Goal: Transaction & Acquisition: Purchase product/service

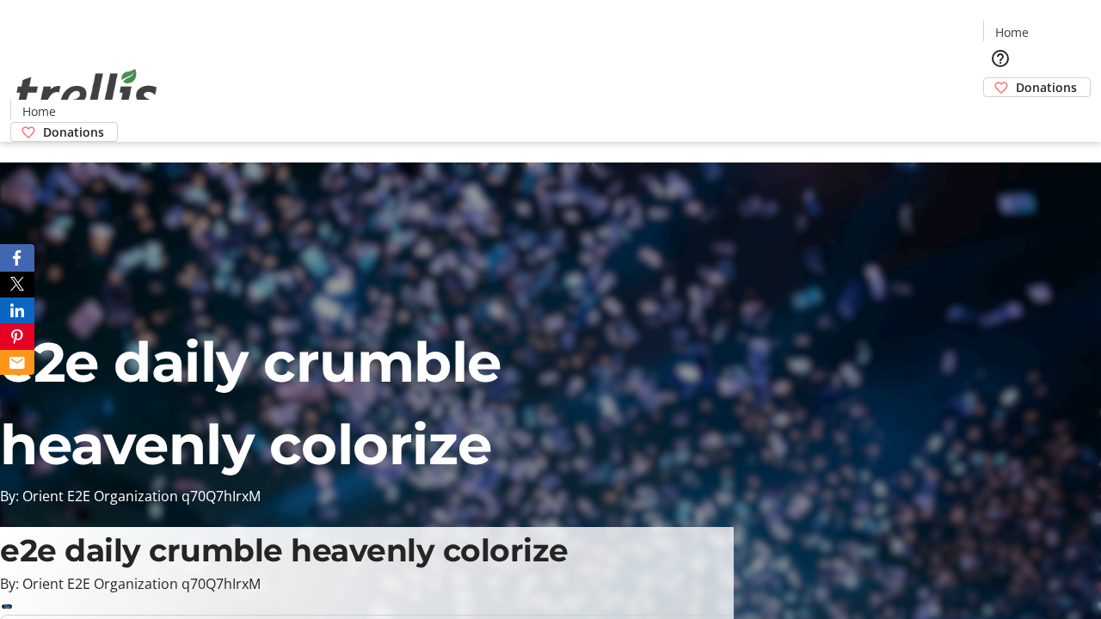
click at [1052, 26] on span "Sign Up" at bounding box center [1059, 24] width 50 height 21
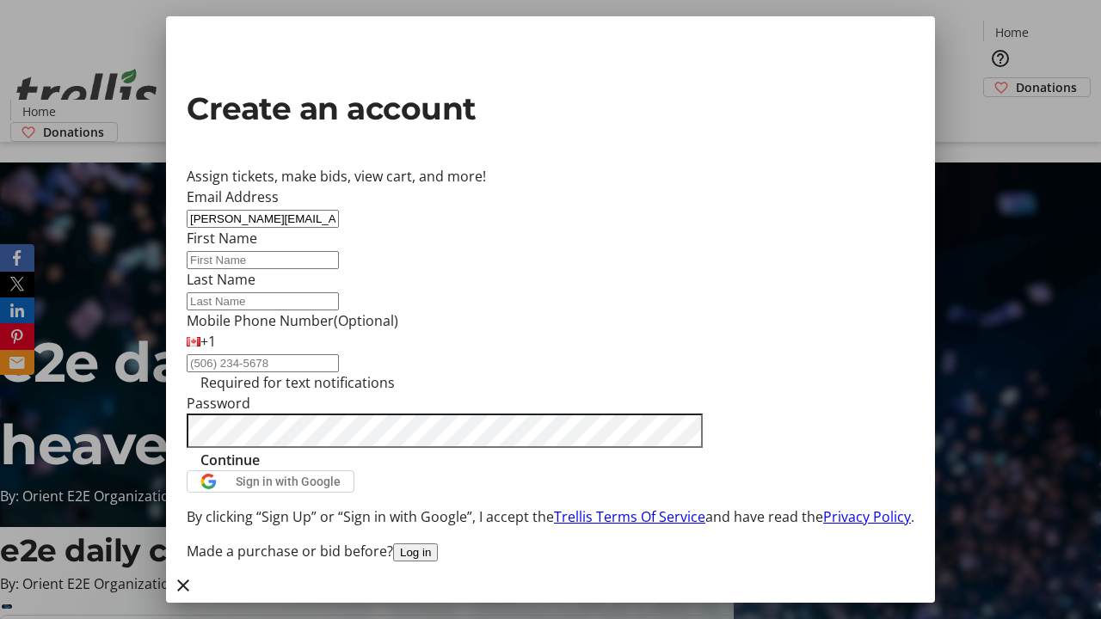
type input "[PERSON_NAME][EMAIL_ADDRESS][DOMAIN_NAME]"
type input "[GEOGRAPHIC_DATA]"
type input "Swift"
click at [260, 470] on span "Continue" at bounding box center [229, 460] width 59 height 21
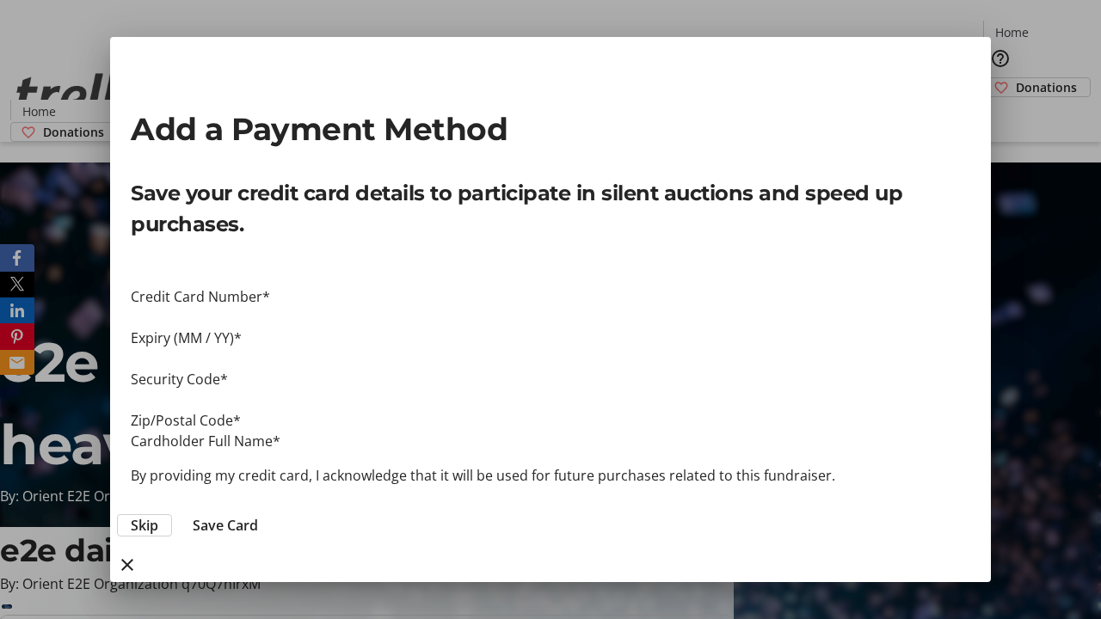
click at [158, 515] on span "Skip" at bounding box center [145, 525] width 28 height 21
click at [1016, 78] on span "Donations" at bounding box center [1046, 87] width 61 height 18
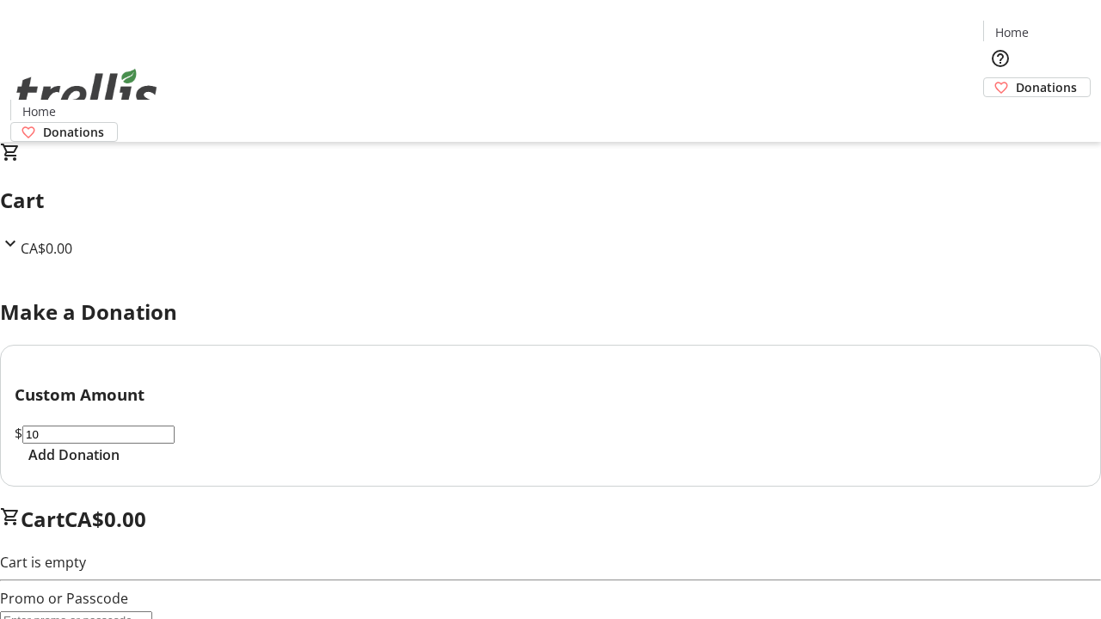
click at [120, 465] on span "Add Donation" at bounding box center [73, 455] width 91 height 21
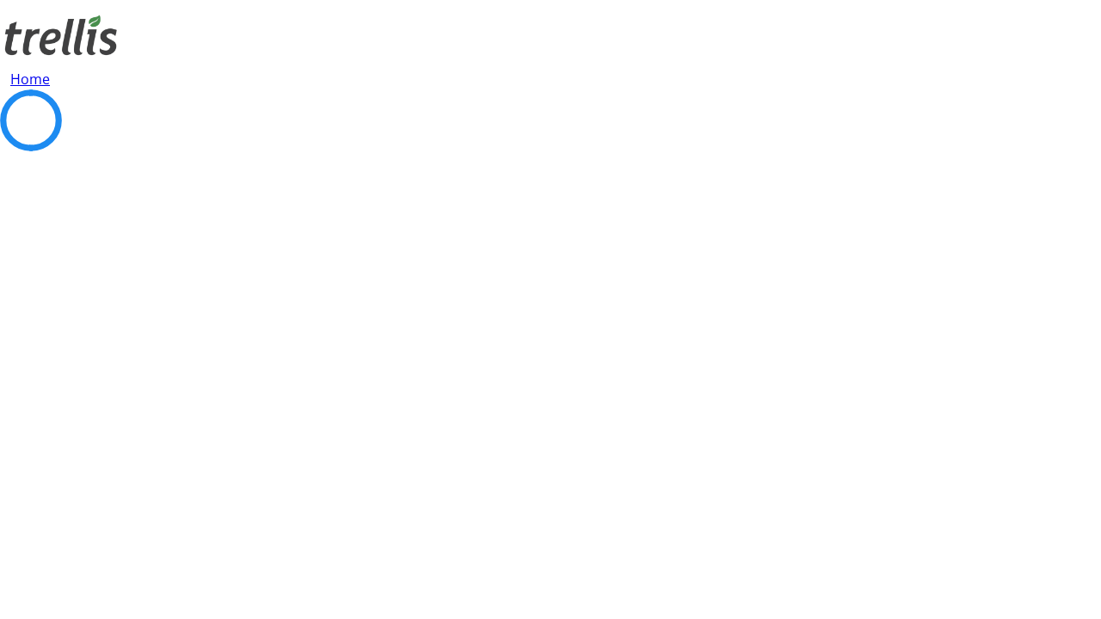
select select "CA"
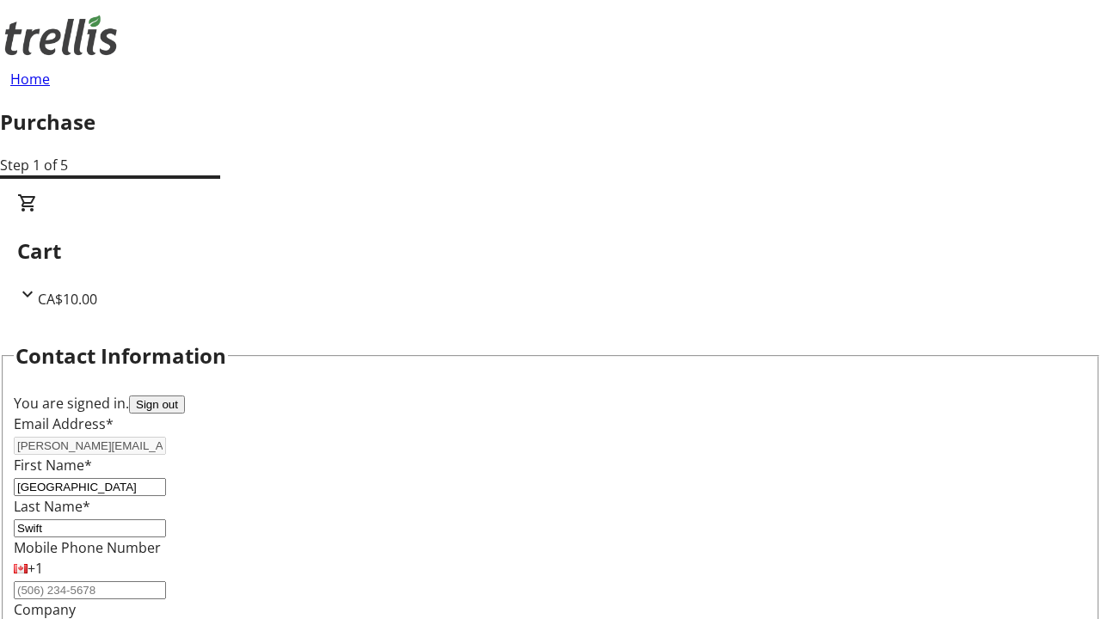
type input "[STREET_ADDRESS][PERSON_NAME]"
type input "Kelowna"
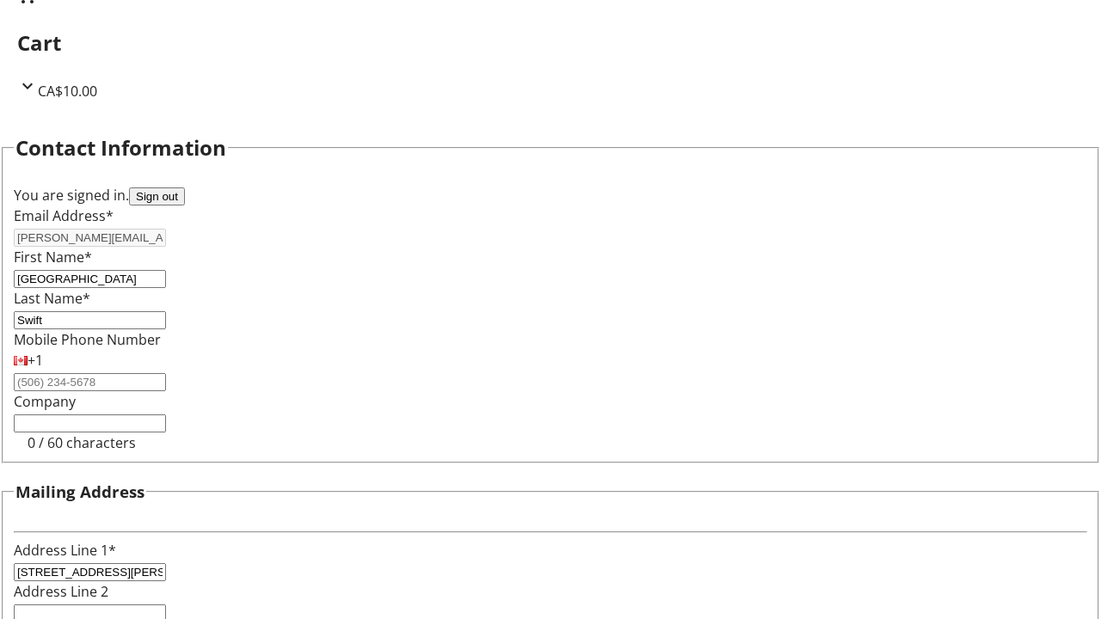
select select "BC"
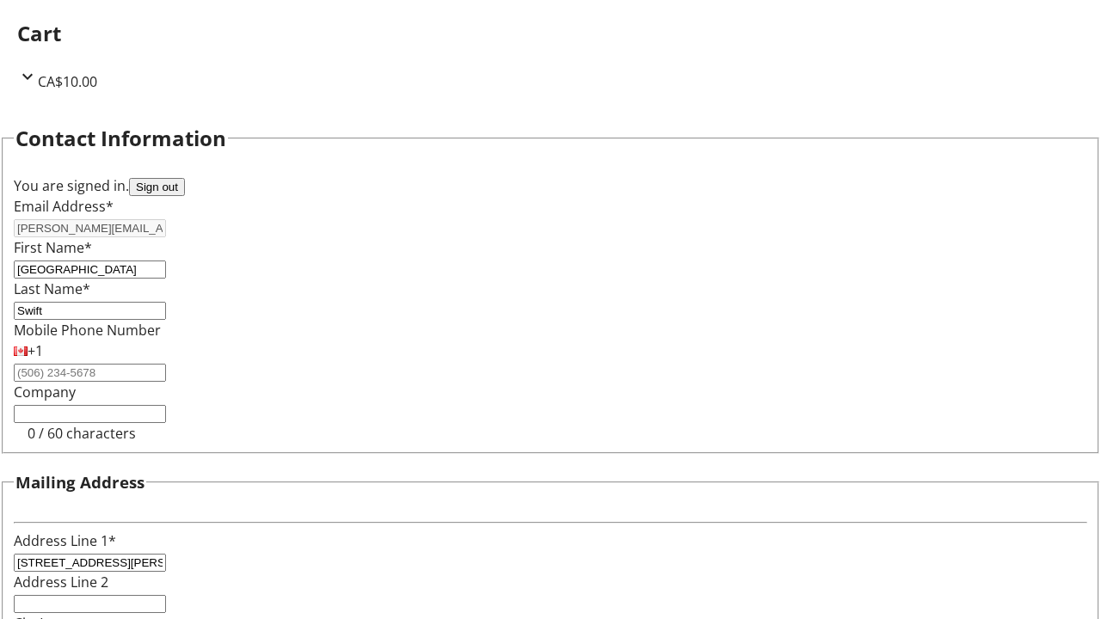
type input "Kelowna"
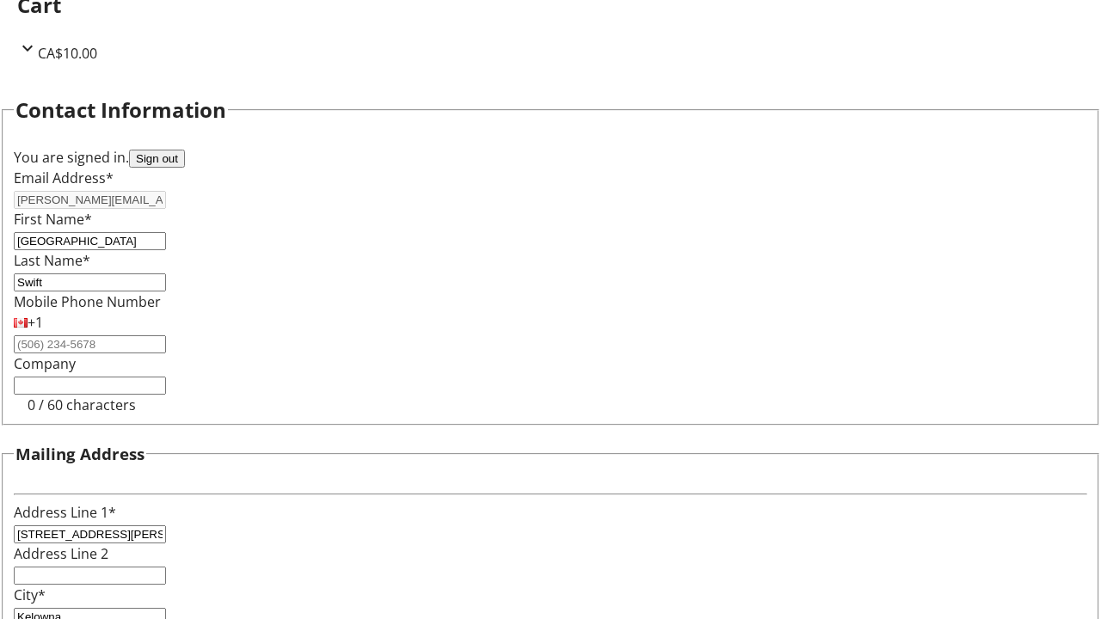
type input "V1Y 0C2"
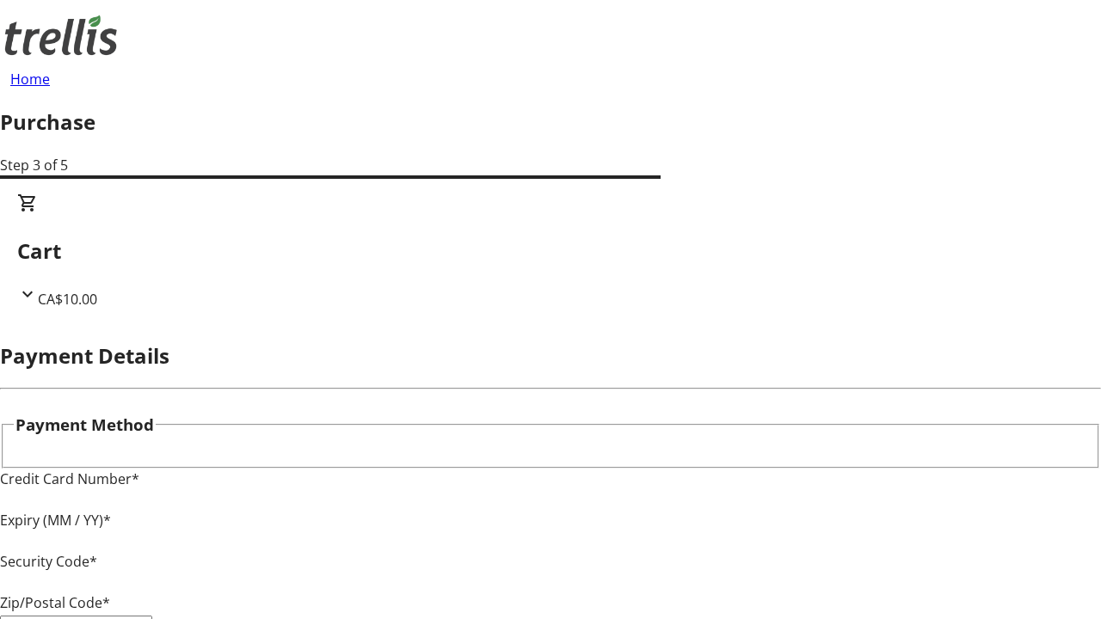
type input "V1Y 0C2"
